Goal: Information Seeking & Learning: Check status

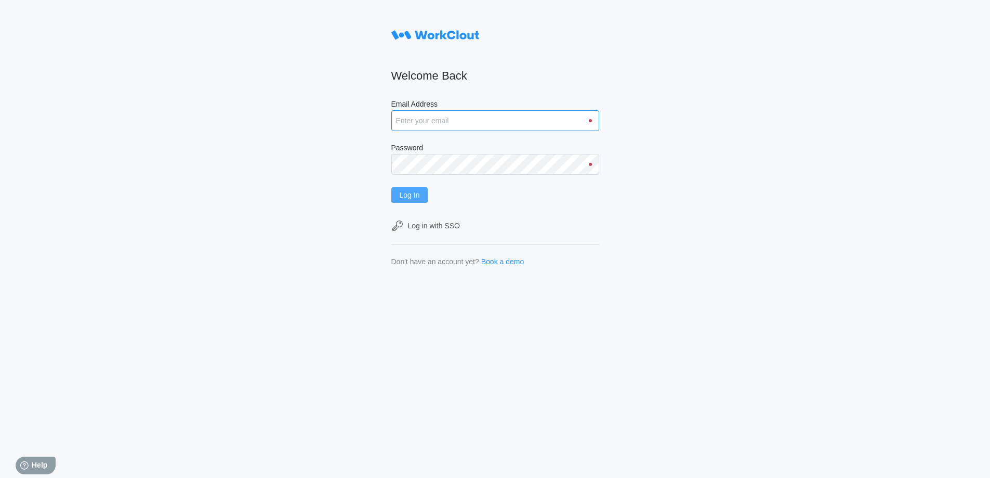
type input "[EMAIL_ADDRESS][DOMAIN_NAME]"
click at [417, 193] on span "Log In" at bounding box center [410, 194] width 20 height 7
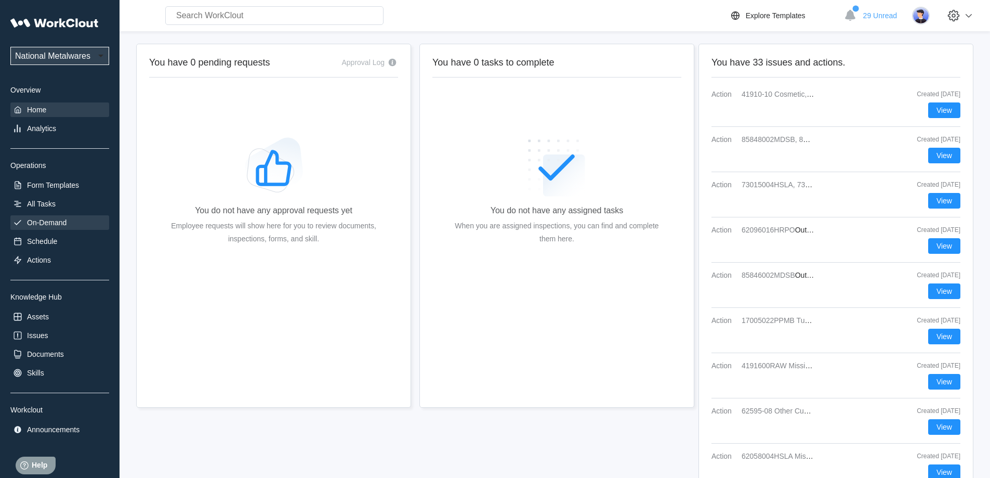
click at [52, 225] on div "On-Demand" at bounding box center [46, 222] width 39 height 8
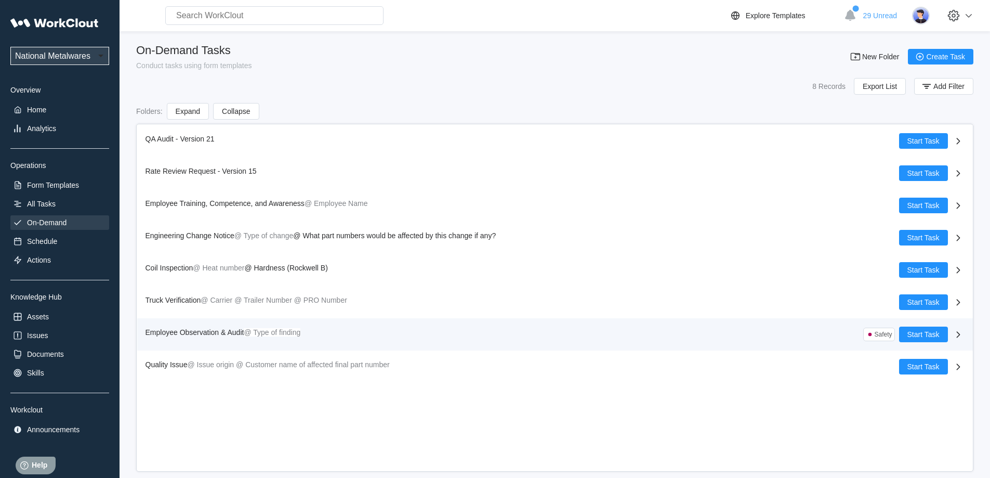
click at [189, 330] on span "Employee Observation & Audit" at bounding box center [195, 332] width 99 height 8
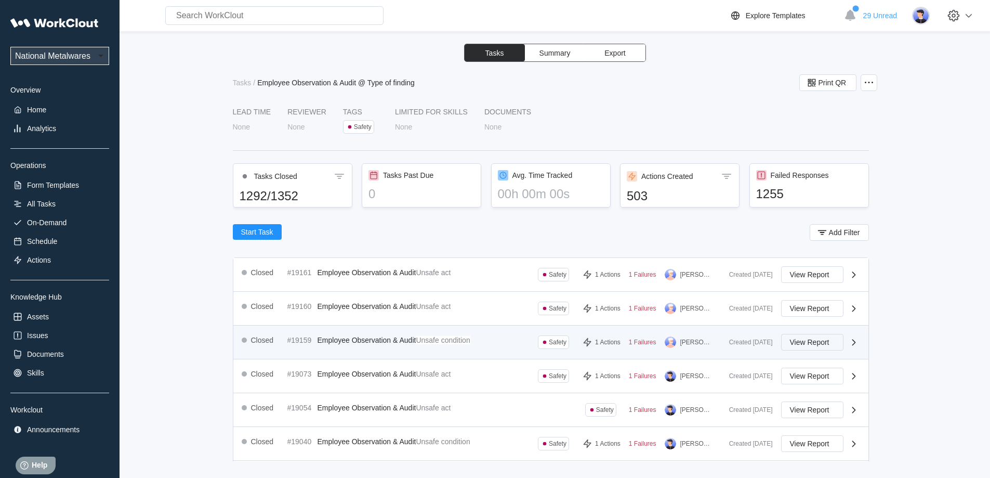
click at [808, 342] on span "View Report" at bounding box center [809, 341] width 39 height 7
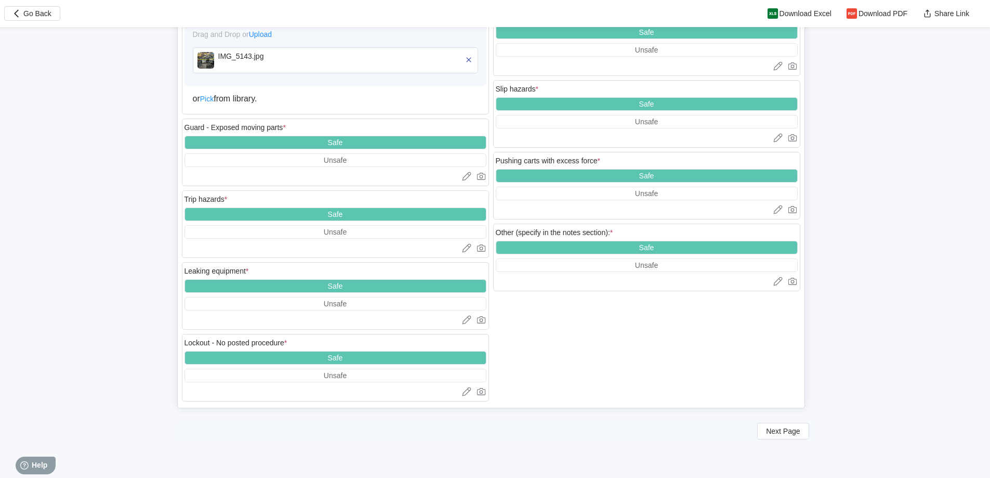
scroll to position [2015, 0]
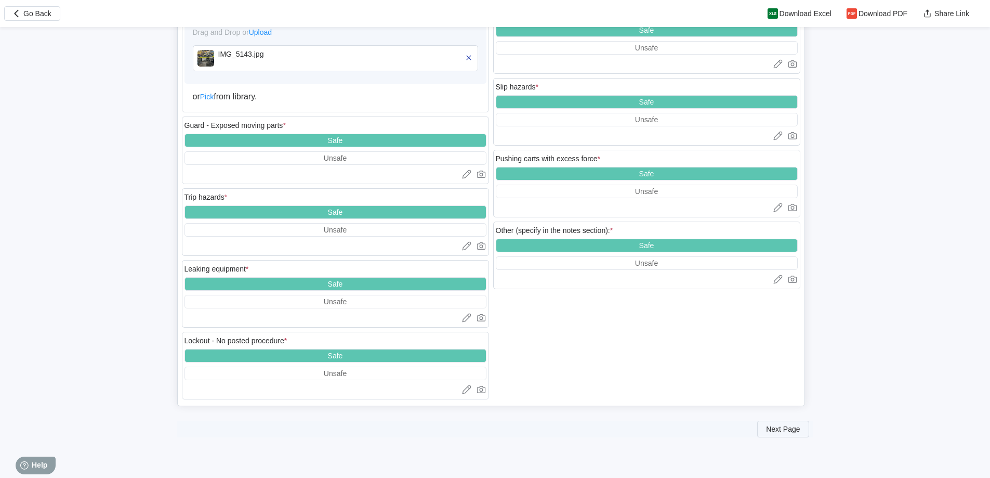
click at [775, 429] on span "Next Page" at bounding box center [783, 428] width 34 height 7
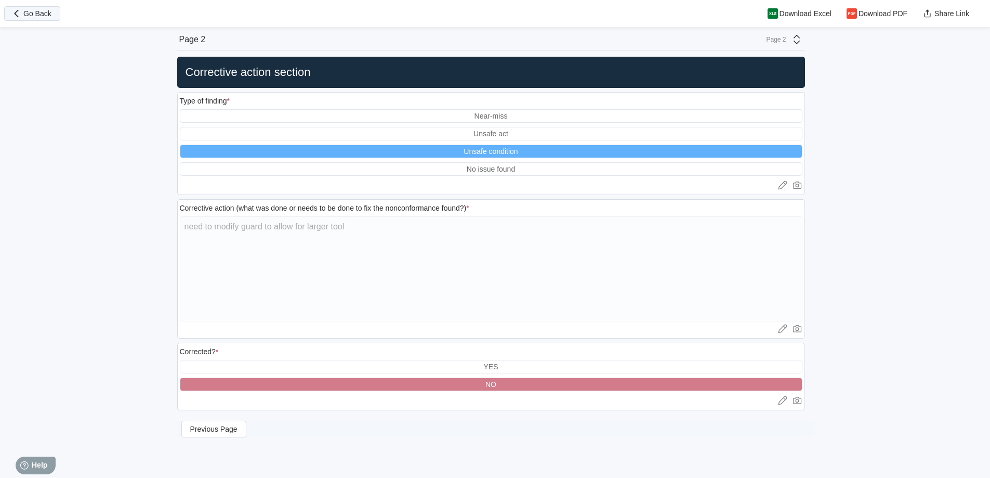
click at [42, 15] on span "Go Back" at bounding box center [37, 13] width 28 height 7
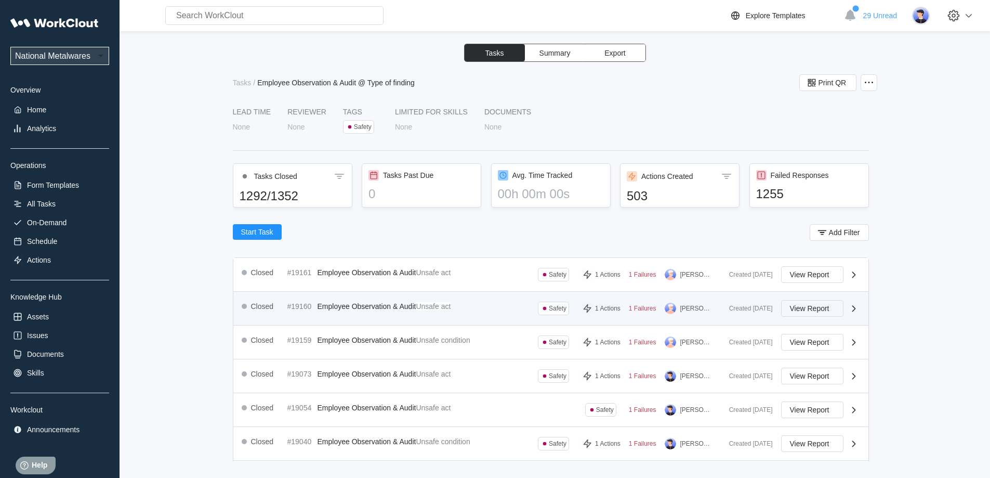
click at [800, 305] on span "View Report" at bounding box center [809, 308] width 39 height 7
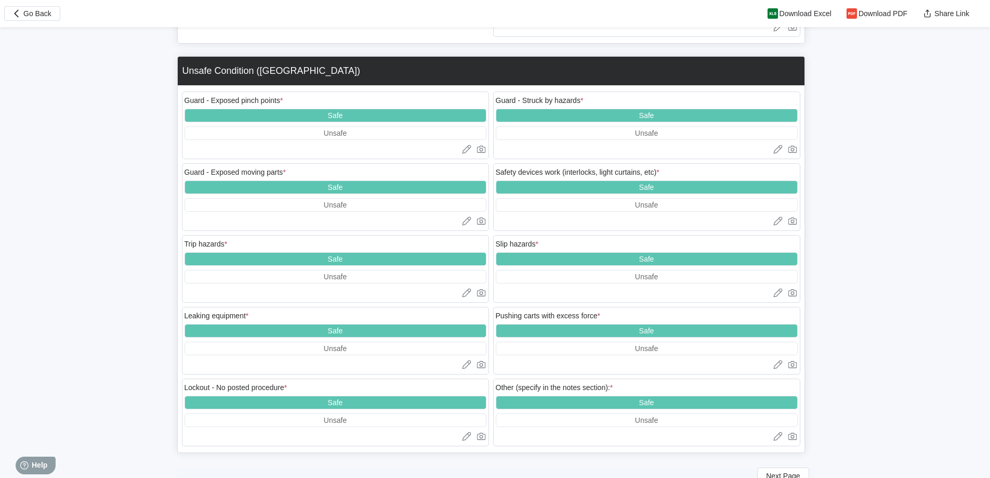
scroll to position [1998, 0]
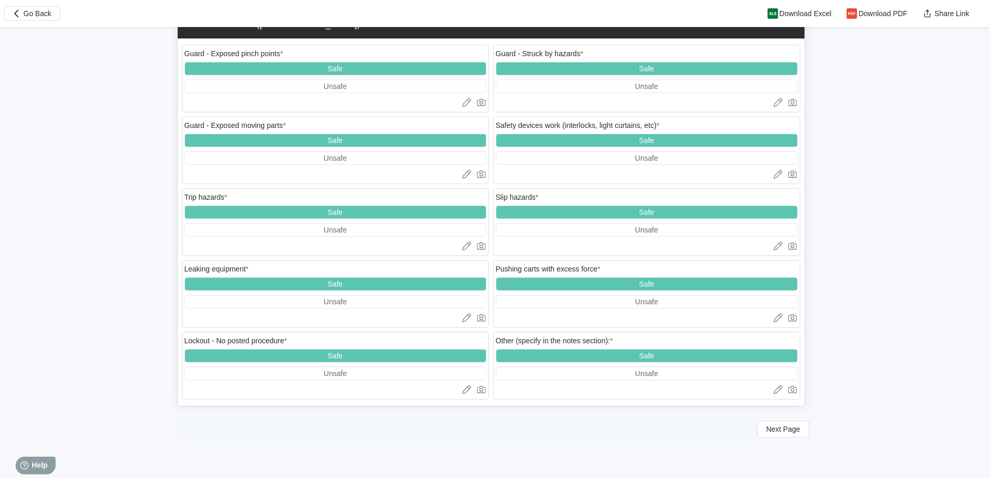
click at [775, 423] on button "Next Page" at bounding box center [782, 428] width 51 height 17
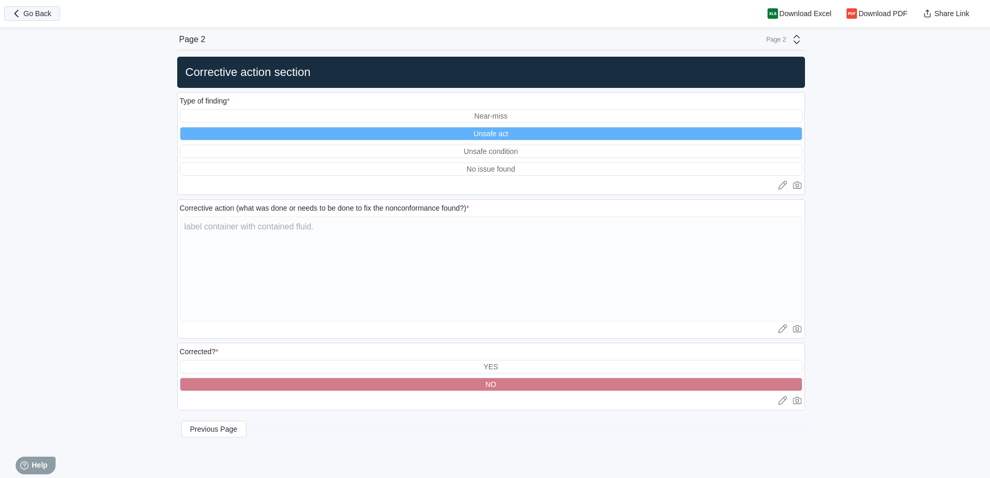
click at [31, 13] on span "Go Back" at bounding box center [37, 13] width 28 height 7
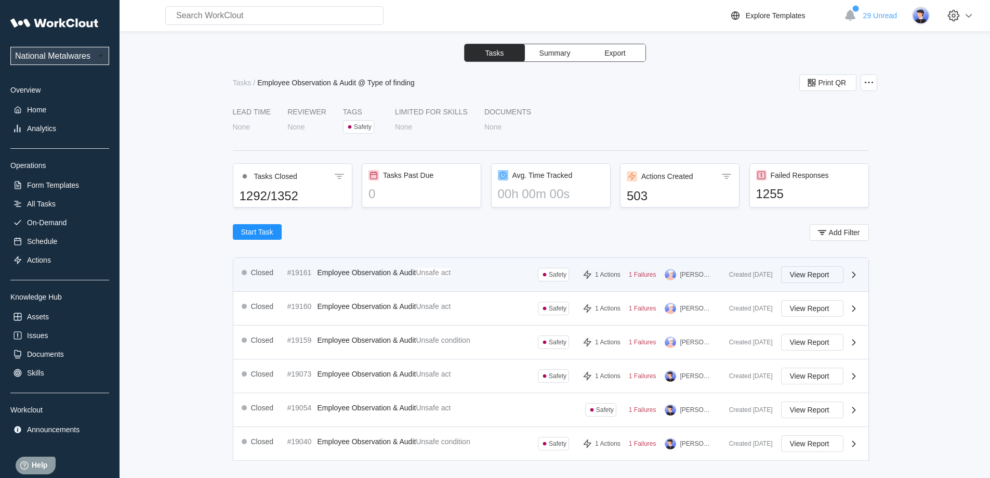
click at [794, 273] on span "View Report" at bounding box center [809, 274] width 39 height 7
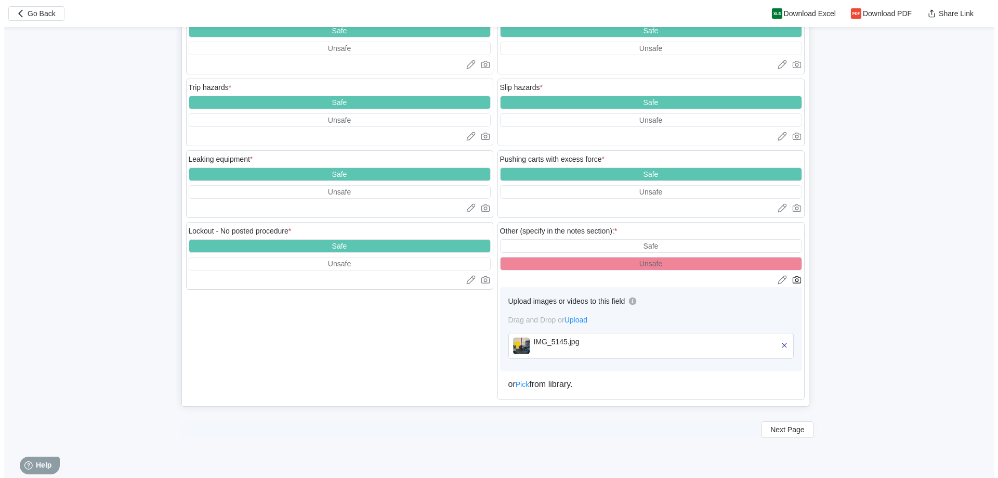
scroll to position [2015, 0]
click at [517, 346] on img at bounding box center [517, 345] width 17 height 17
